Goal: Task Accomplishment & Management: Manage account settings

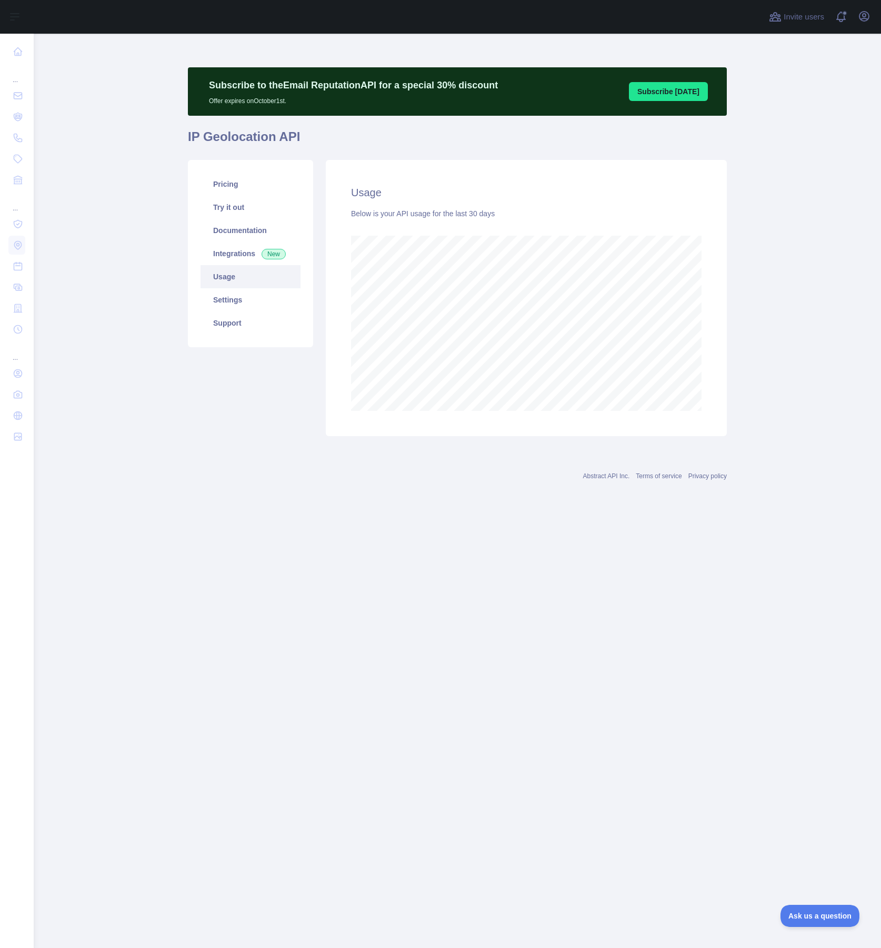
scroll to position [915, 847]
click at [769, 290] on main "Subscribe to the Email Reputation API for a special 30 % discount Offer expires…" at bounding box center [457, 491] width 847 height 915
click at [228, 257] on link "Integrations New" at bounding box center [251, 253] width 100 height 23
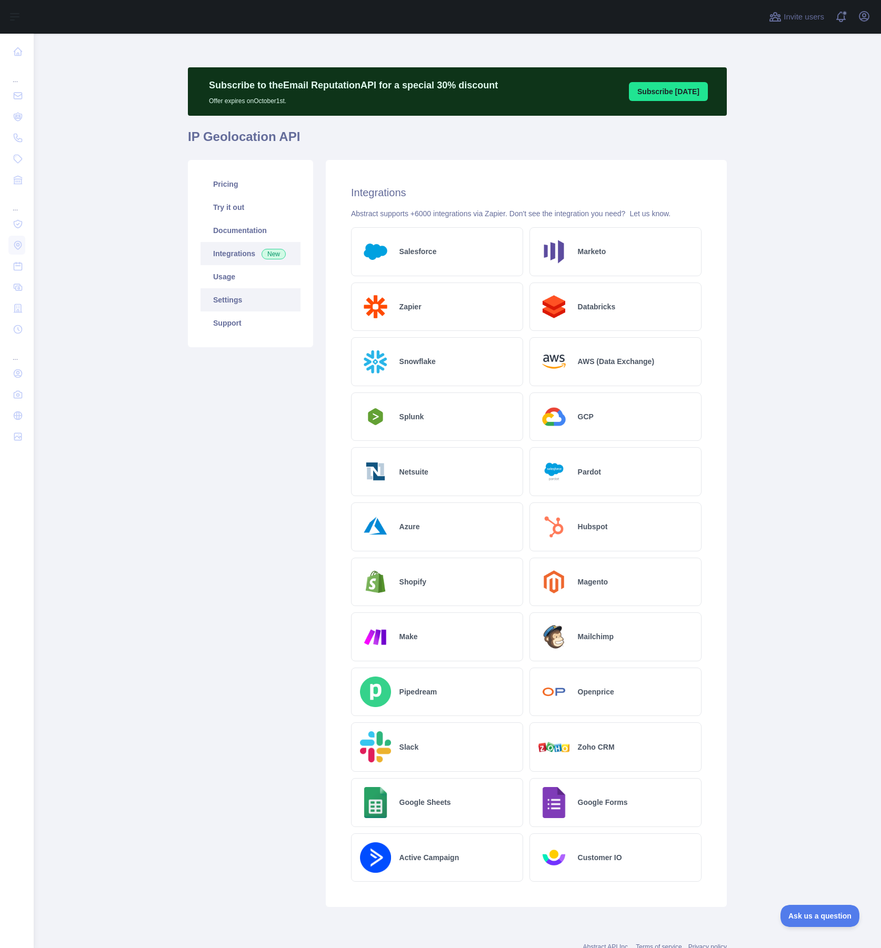
click at [230, 308] on link "Settings" at bounding box center [251, 299] width 100 height 23
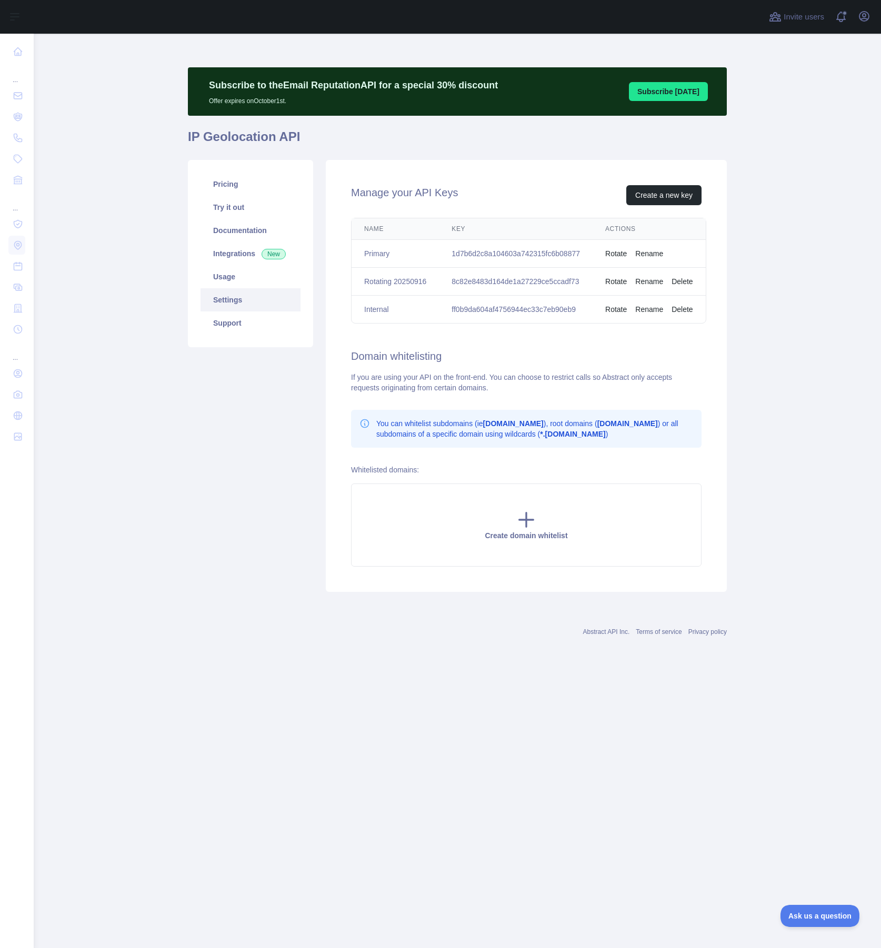
click at [503, 309] on td "ff0b9da604af4756944ec33c7eb90eb9" at bounding box center [516, 310] width 154 height 28
copy td "ff0b9da604af4756944ec33c7eb90eb9"
click at [609, 698] on main "Subscribe to the Email Reputation API for a special 30 % discount Offer expires…" at bounding box center [457, 491] width 847 height 915
